Goal: Navigation & Orientation: Understand site structure

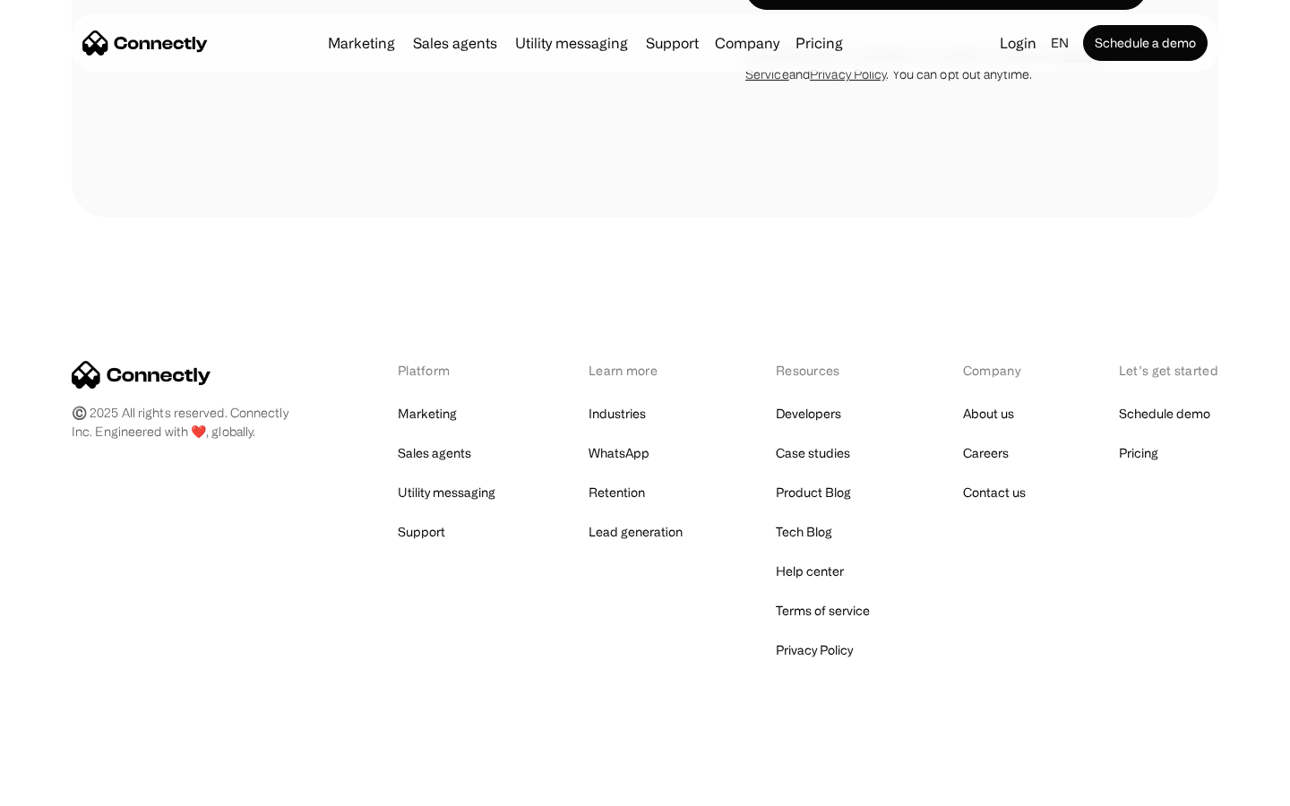
scroll to position [7027, 0]
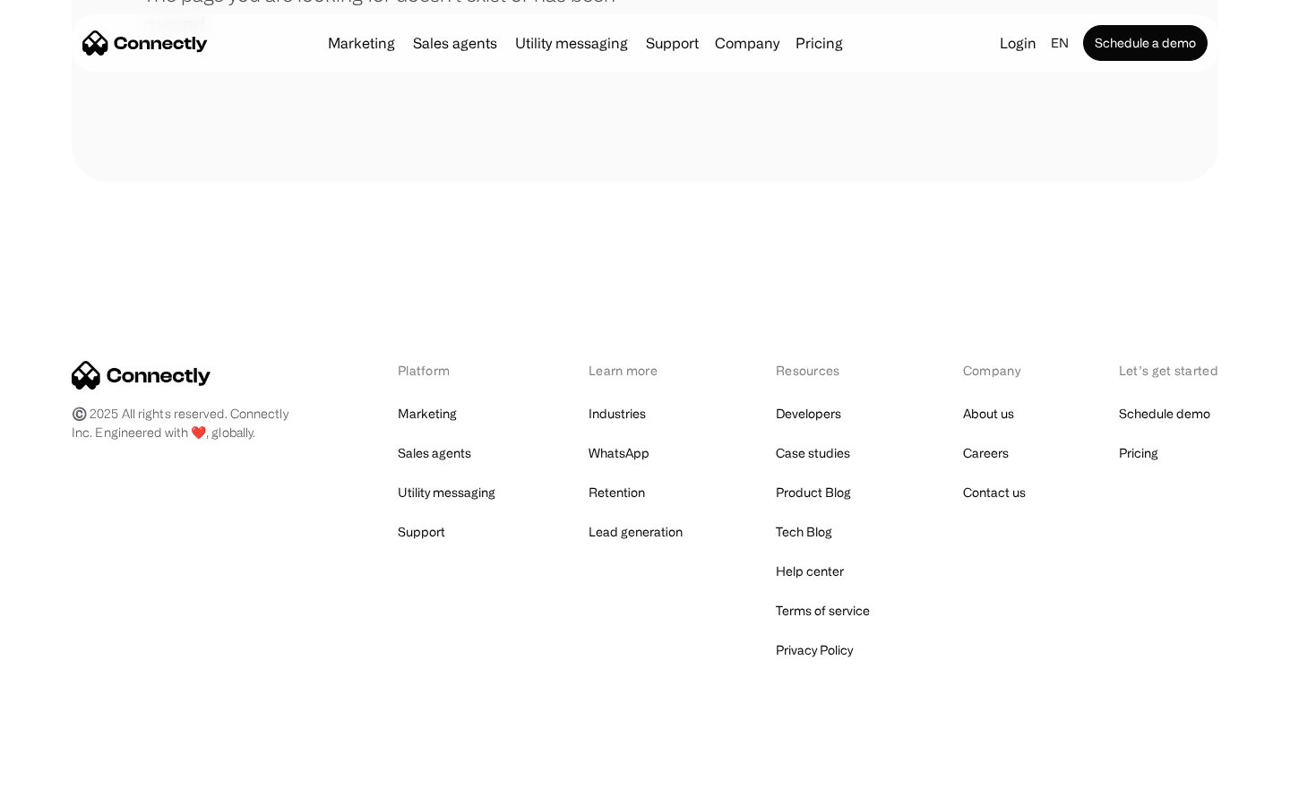
scroll to position [327, 0]
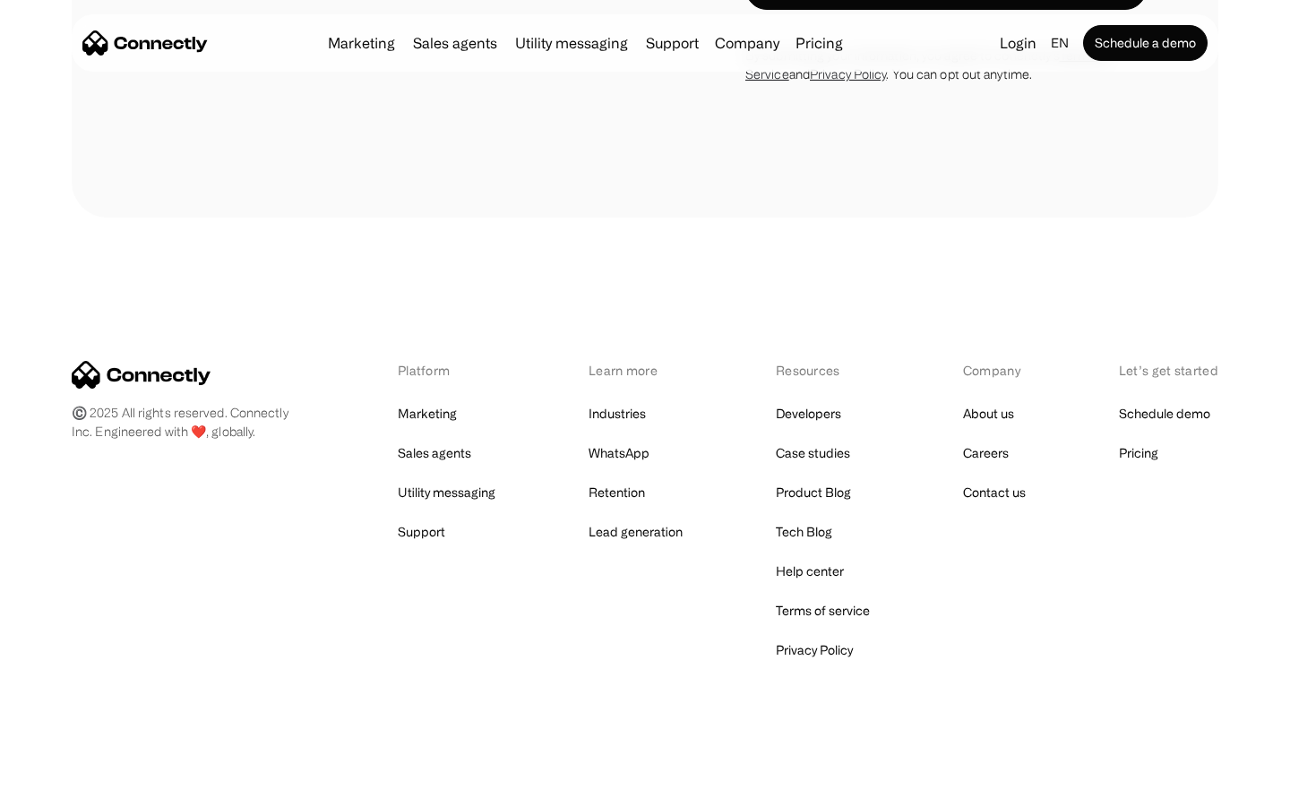
scroll to position [6372, 0]
